Goal: Task Accomplishment & Management: Manage account settings

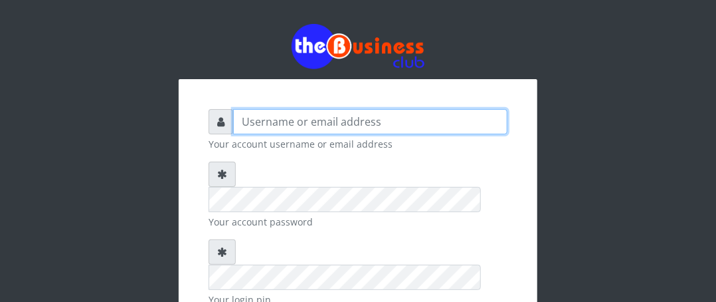
type input "Boboyen"
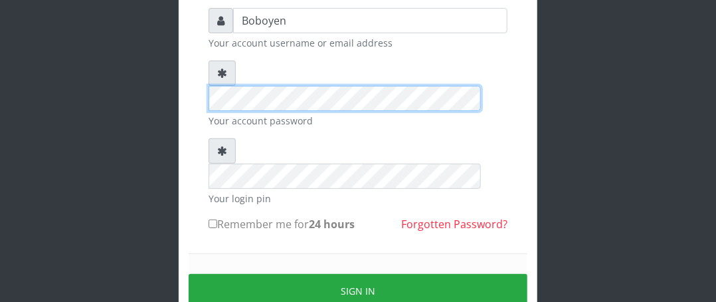
scroll to position [133, 0]
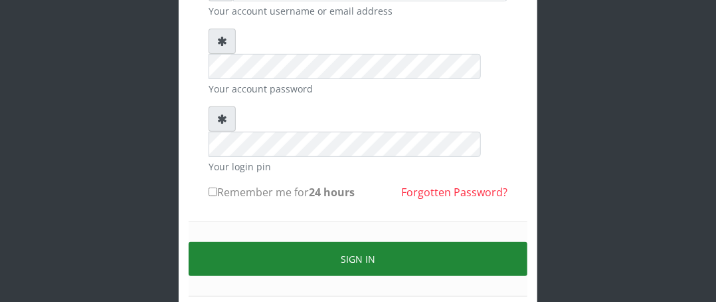
click at [276, 242] on button "Sign in" at bounding box center [358, 259] width 339 height 34
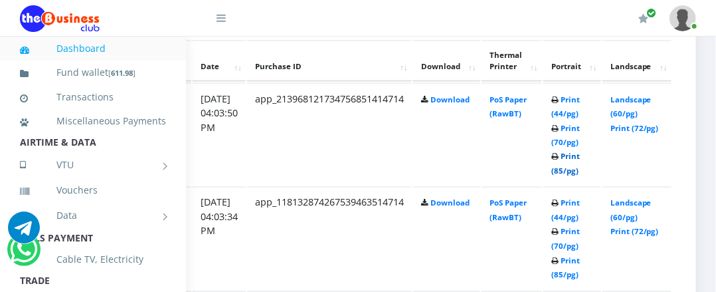
scroll to position [664, 268]
